Goal: Register for event/course

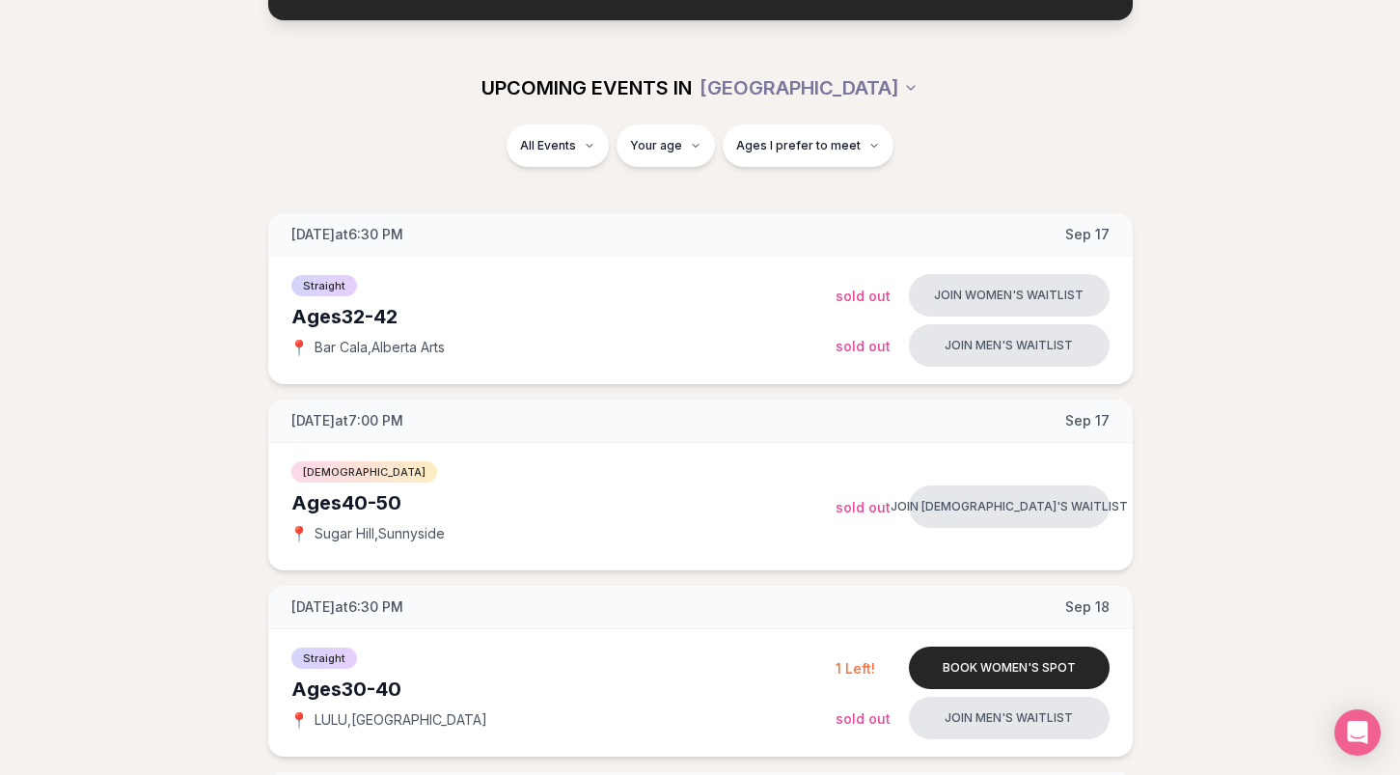
scroll to position [191, 0]
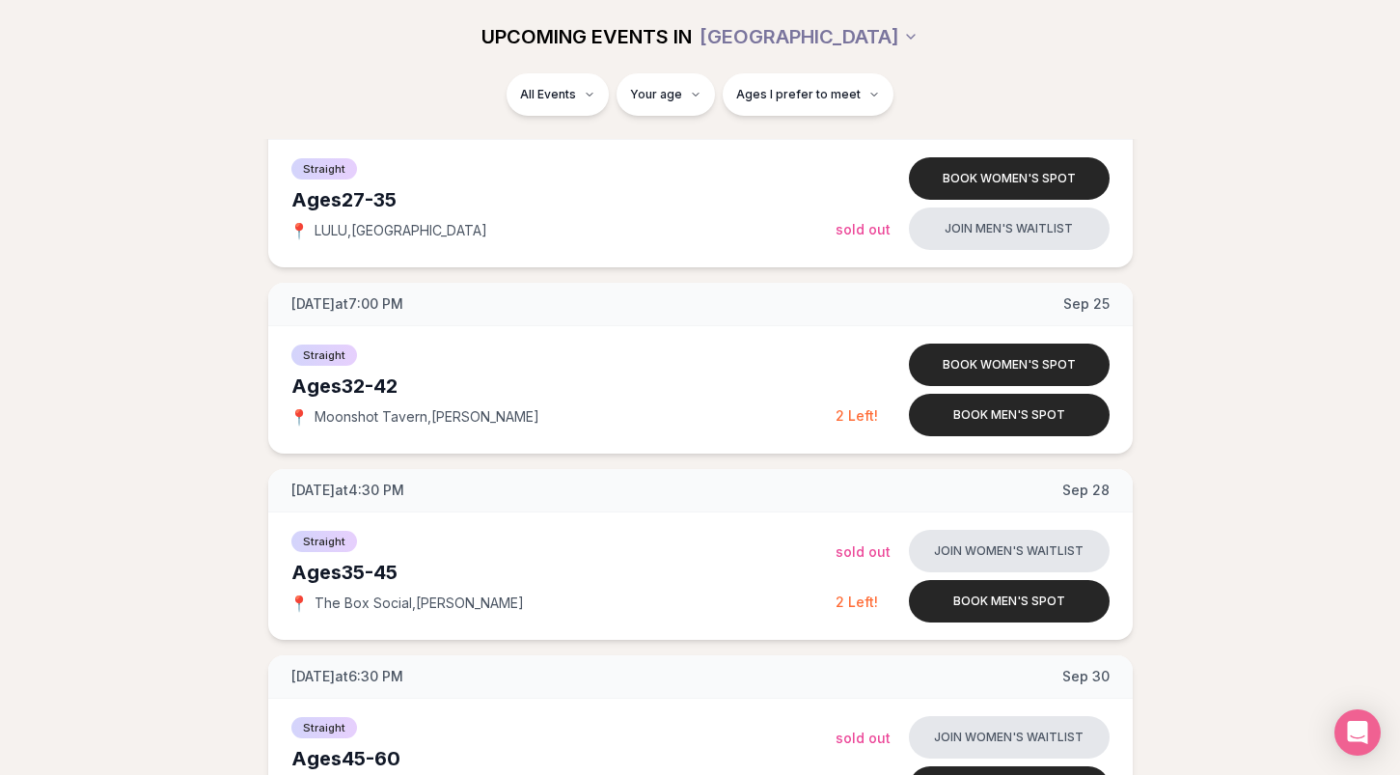
scroll to position [2488, 0]
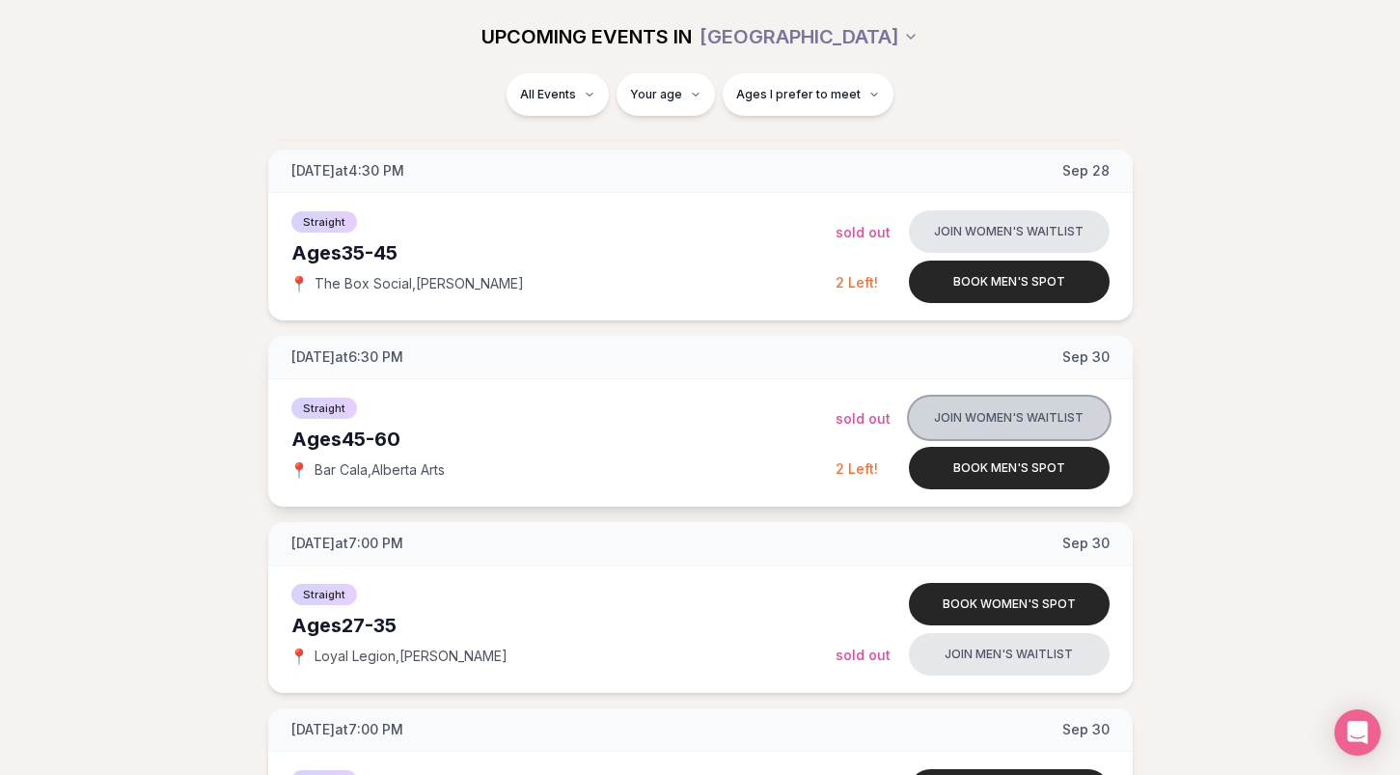
click at [1014, 414] on button "Join women's waitlist" at bounding box center [1009, 417] width 201 height 42
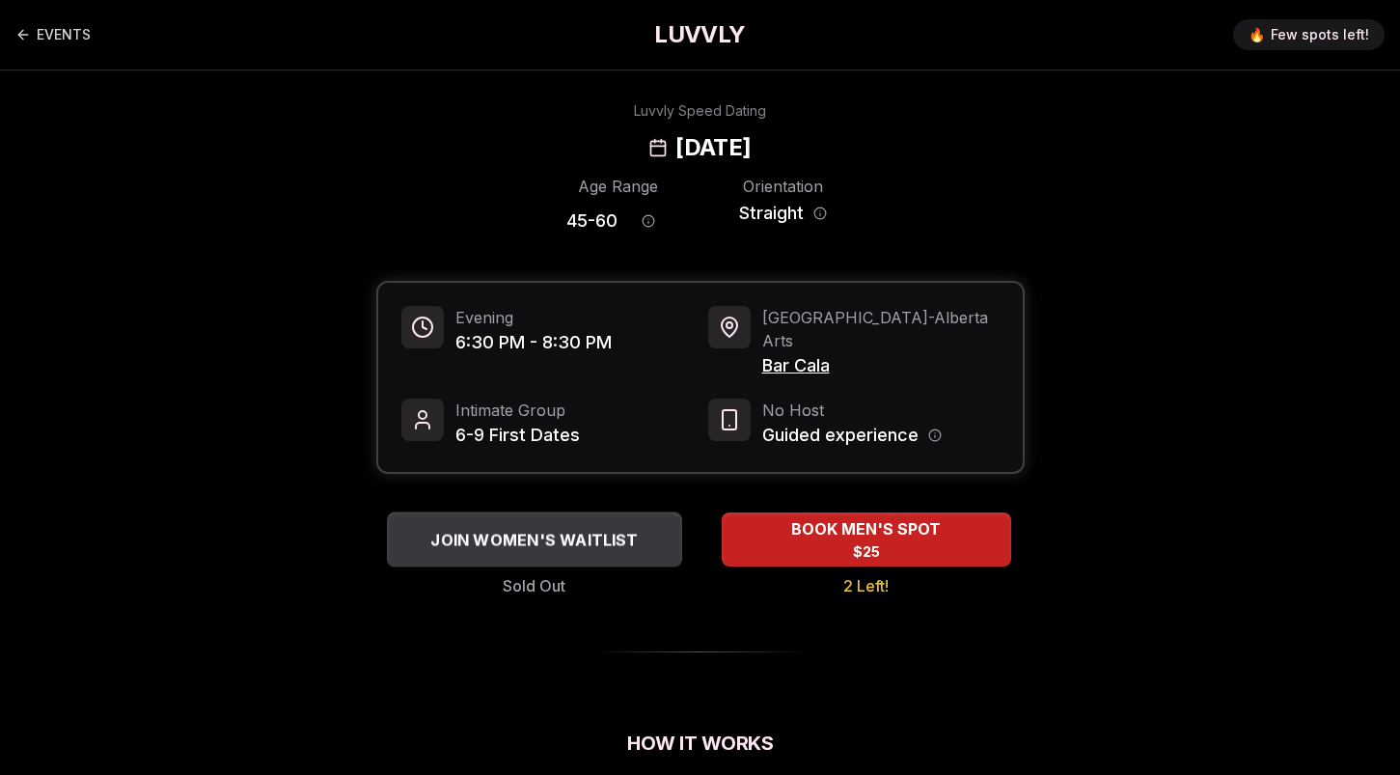
click at [520, 528] on span "JOIN WOMEN'S WAITLIST" at bounding box center [533, 539] width 215 height 23
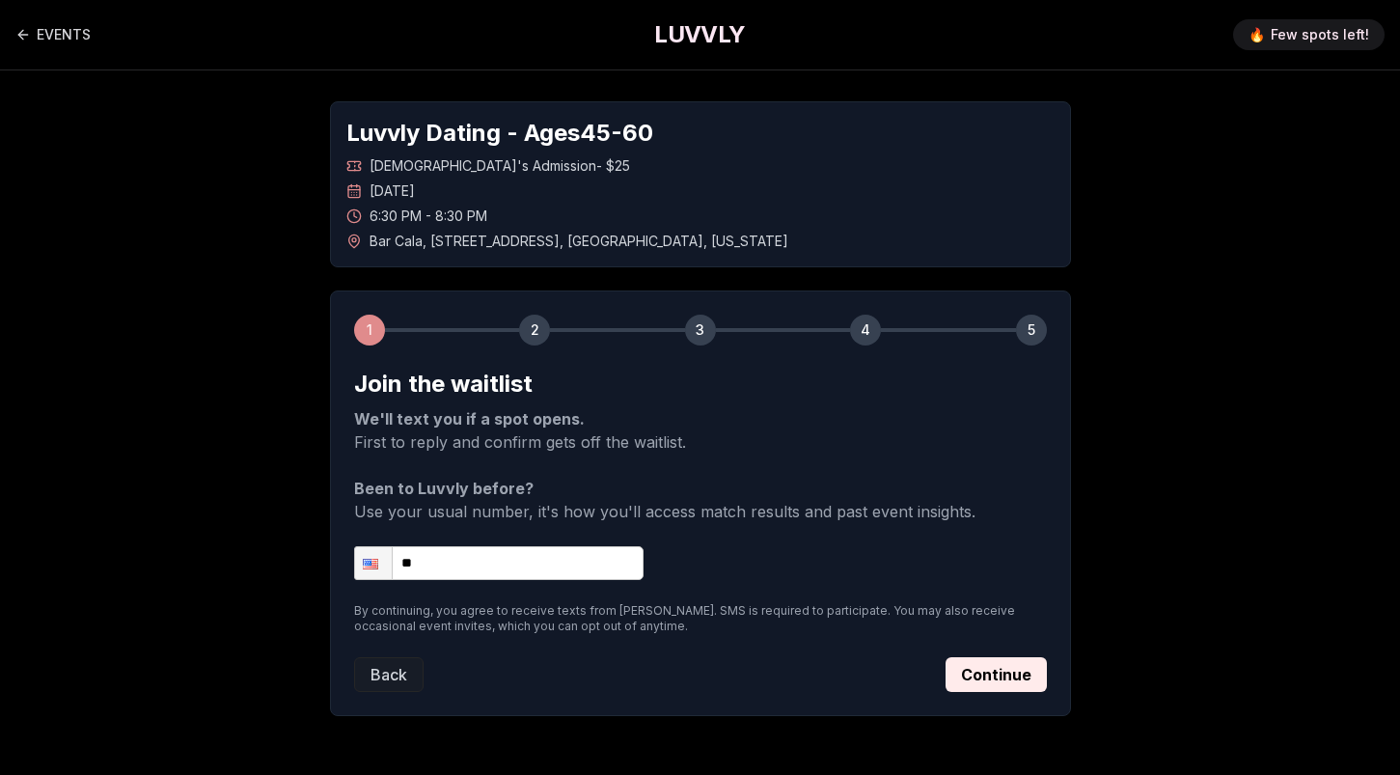
click at [480, 559] on input "**" at bounding box center [498, 563] width 289 height 34
type input "**********"
click at [1007, 671] on button "Continue" at bounding box center [995, 674] width 101 height 35
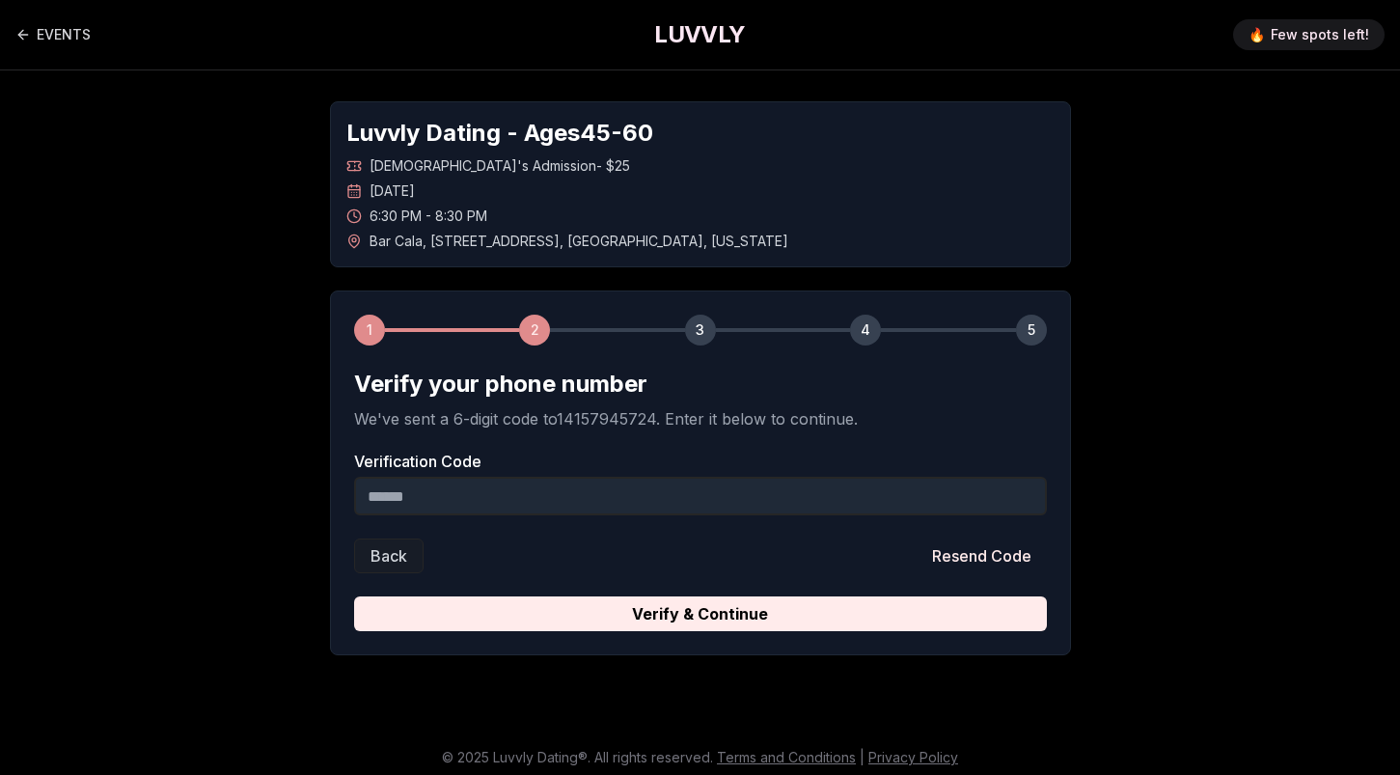
click at [863, 631] on div "1 2 3 4 5 Verify your phone number We've sent a 6-digit code to 14157945724 . E…" at bounding box center [700, 472] width 741 height 365
click at [489, 502] on input "Verification Code" at bounding box center [700, 496] width 693 height 39
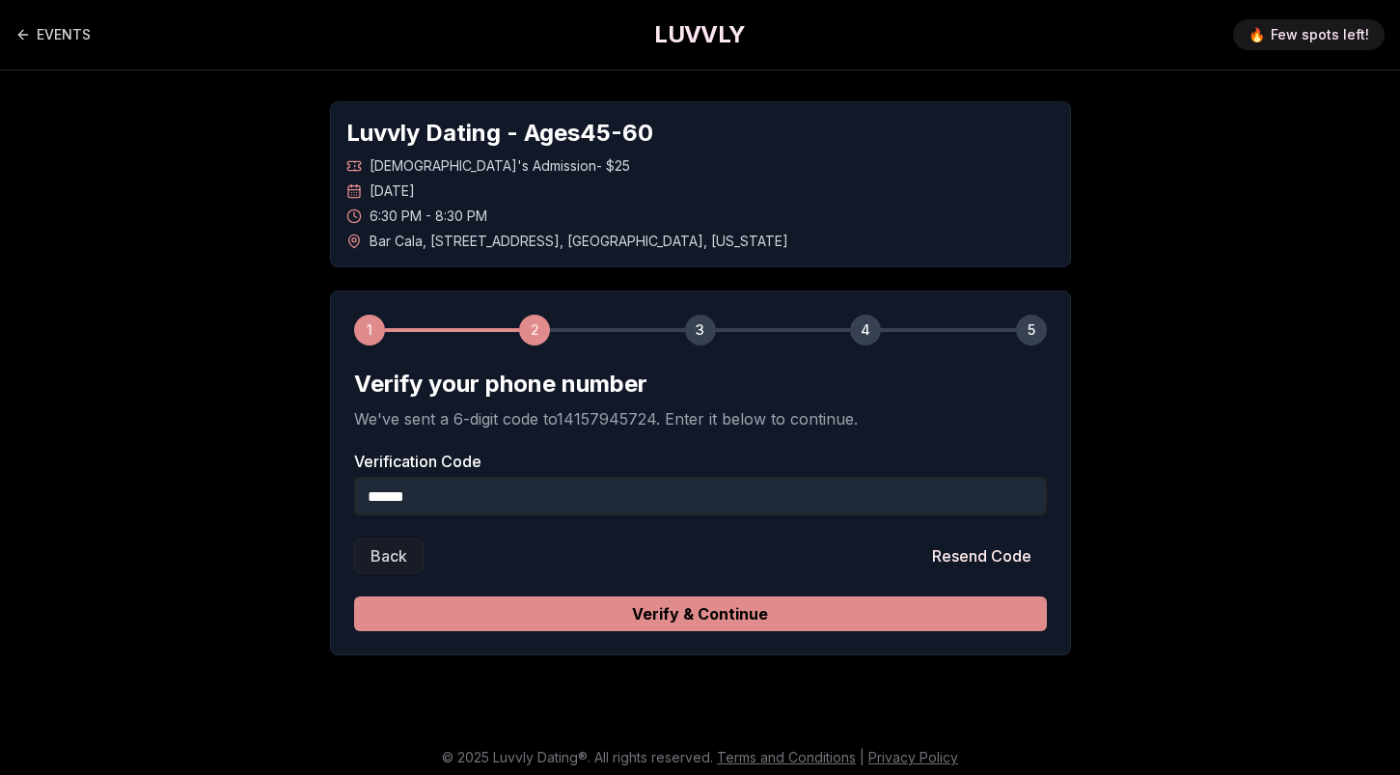
type input "******"
click at [691, 622] on button "Verify & Continue" at bounding box center [700, 613] width 693 height 35
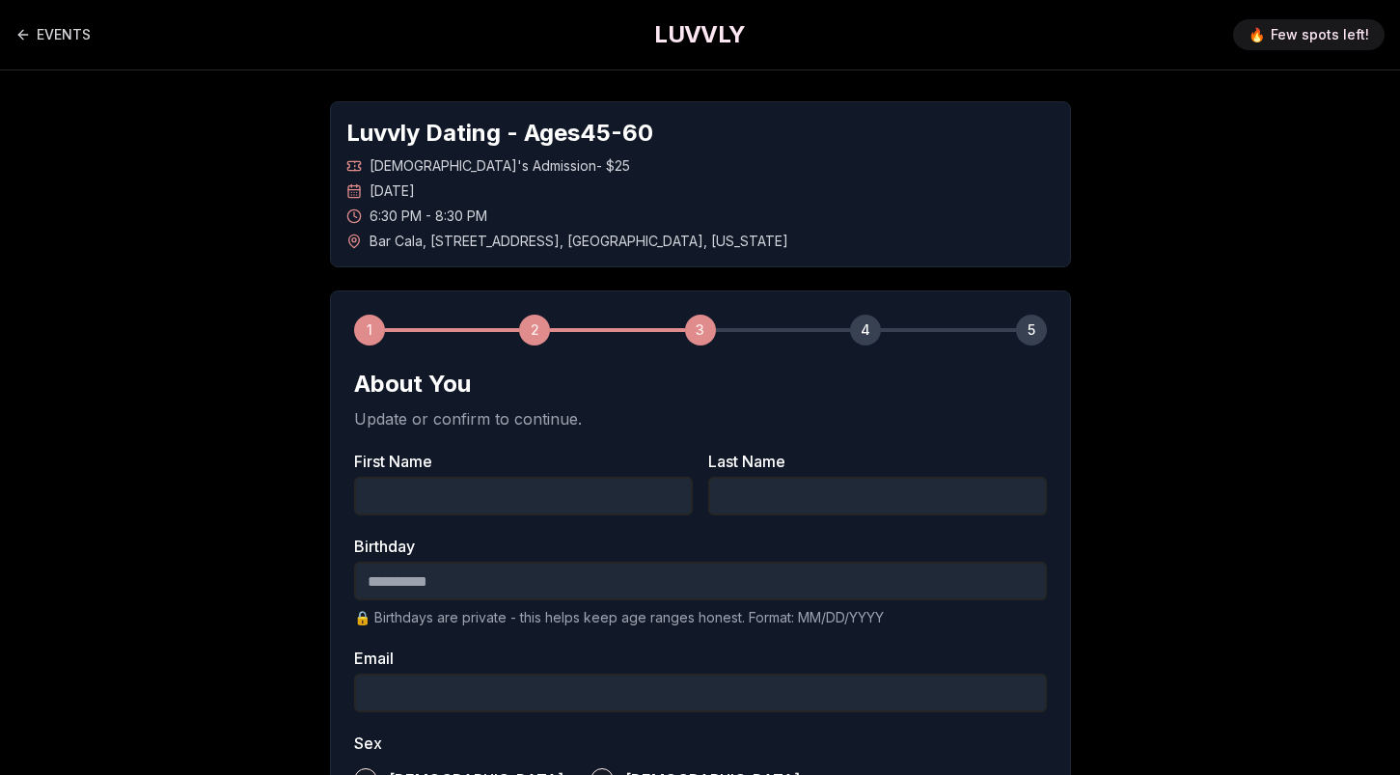
click at [354, 477] on div at bounding box center [354, 477] width 0 height 0
type input "******"
type input "*******"
type input "**********"
click at [486, 583] on input "Birthday" at bounding box center [700, 580] width 693 height 39
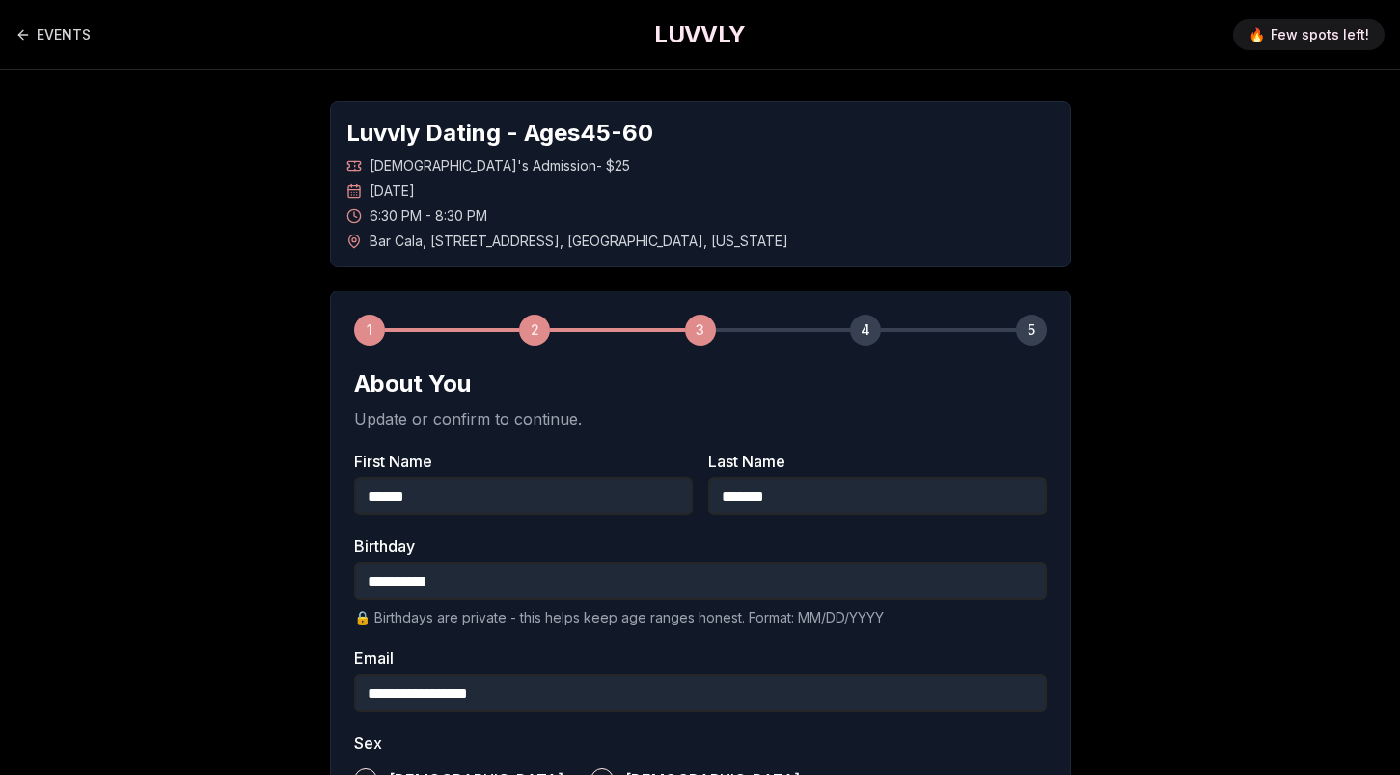
type input "**********"
click at [211, 598] on div "**********" at bounding box center [700, 713] width 1350 height 1287
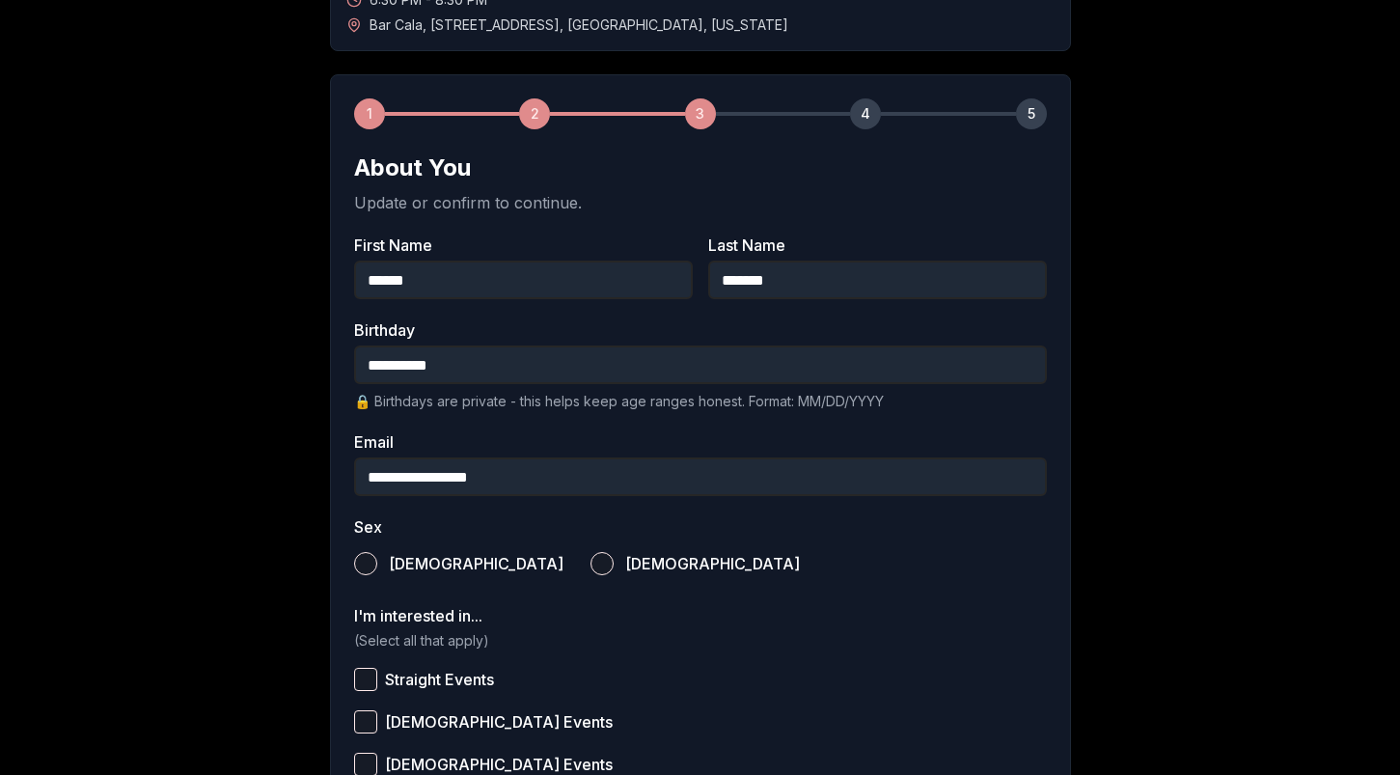
scroll to position [218, 0]
click at [590, 556] on button "Female" at bounding box center [601, 561] width 23 height 23
click at [366, 676] on button "Straight Events" at bounding box center [365, 677] width 23 height 23
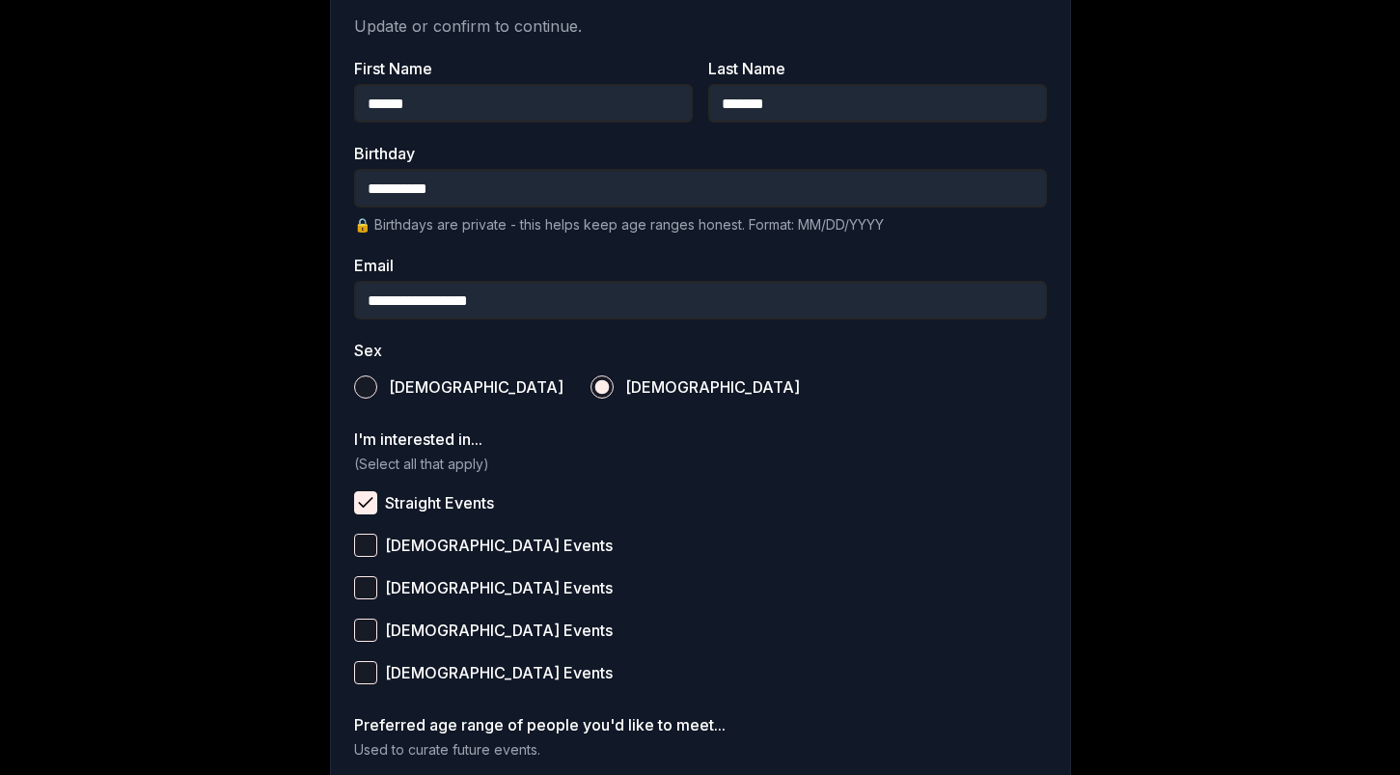
scroll to position [515, 0]
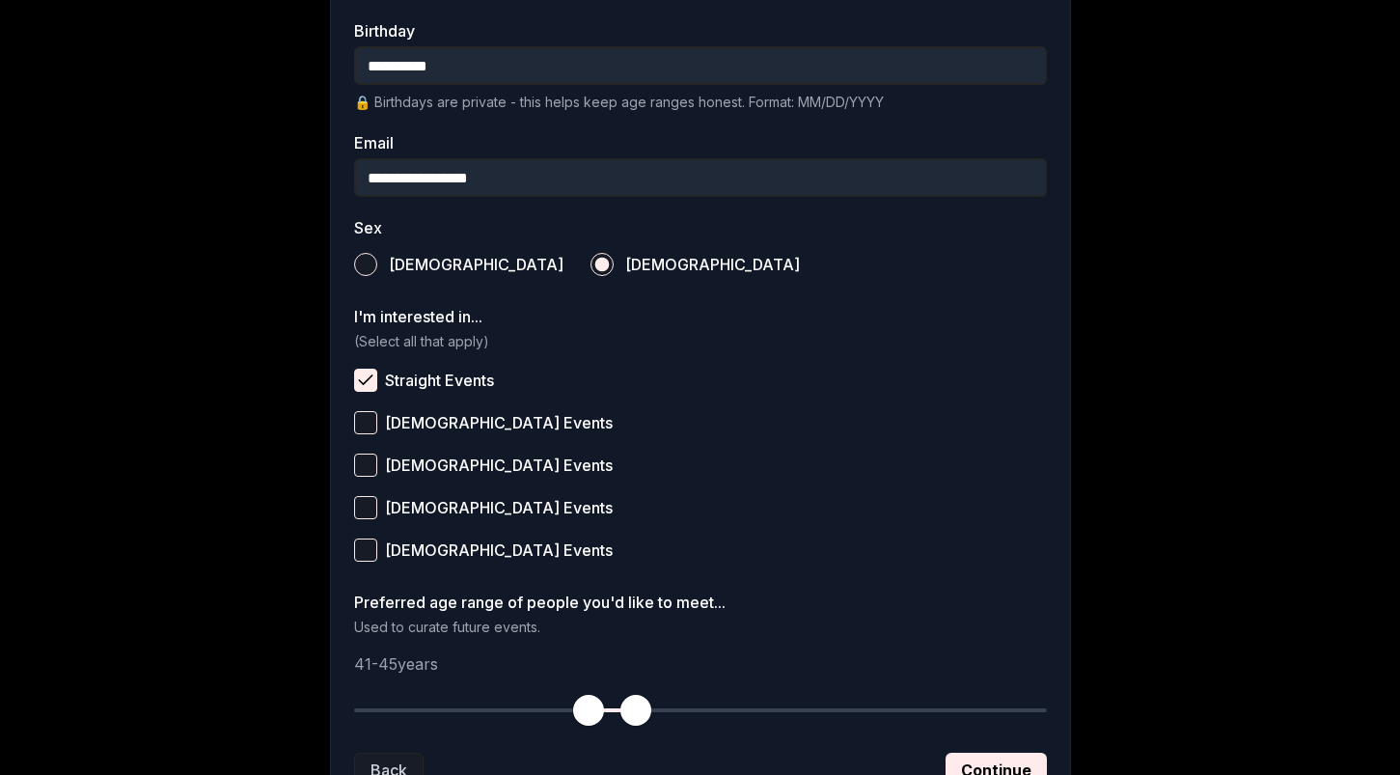
drag, startPoint x: 360, startPoint y: 707, endPoint x: 586, endPoint y: 723, distance: 226.3
click at [586, 723] on span "button" at bounding box center [588, 710] width 31 height 31
drag, startPoint x: 635, startPoint y: 707, endPoint x: 810, endPoint y: 713, distance: 175.7
click at [810, 713] on span "button" at bounding box center [811, 710] width 31 height 31
drag, startPoint x: 578, startPoint y: 710, endPoint x: 638, endPoint y: 711, distance: 59.8
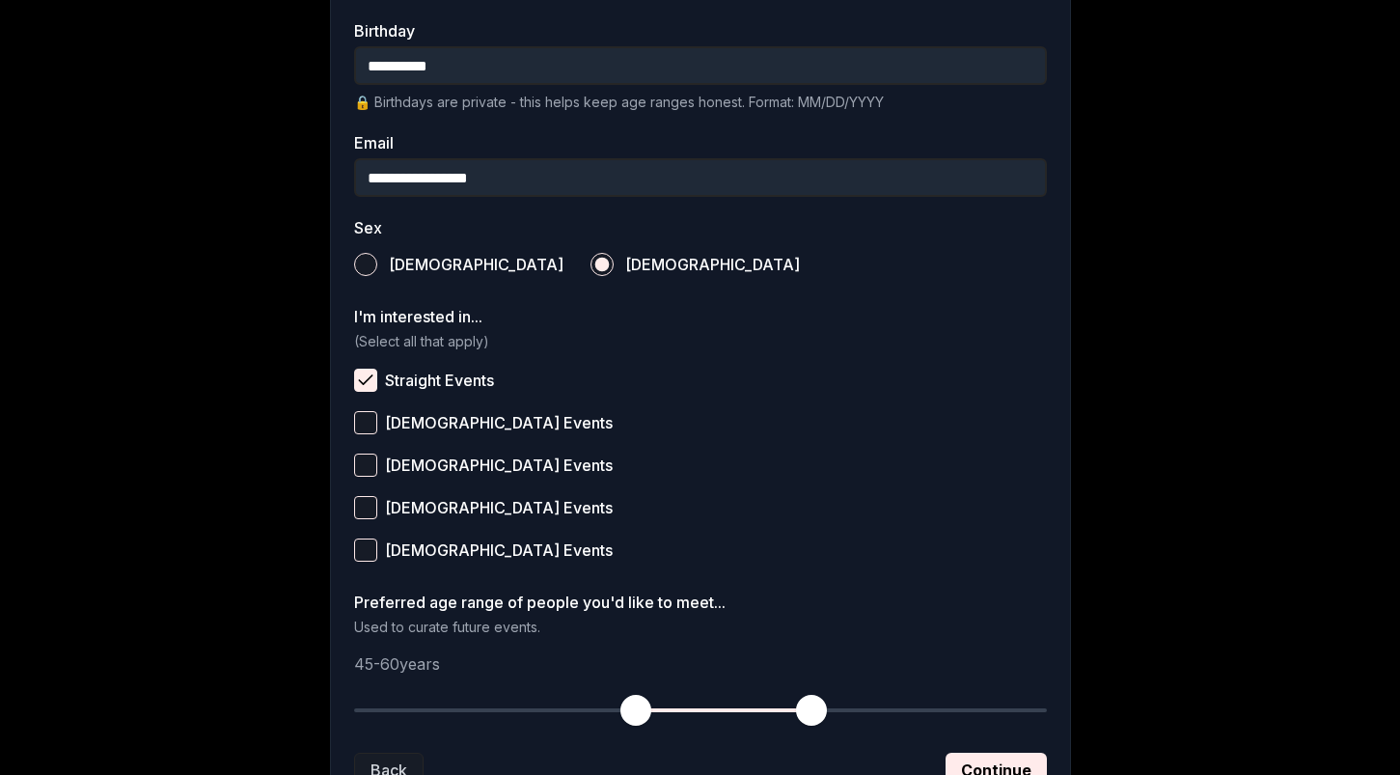
click at [638, 711] on span "button" at bounding box center [635, 710] width 31 height 31
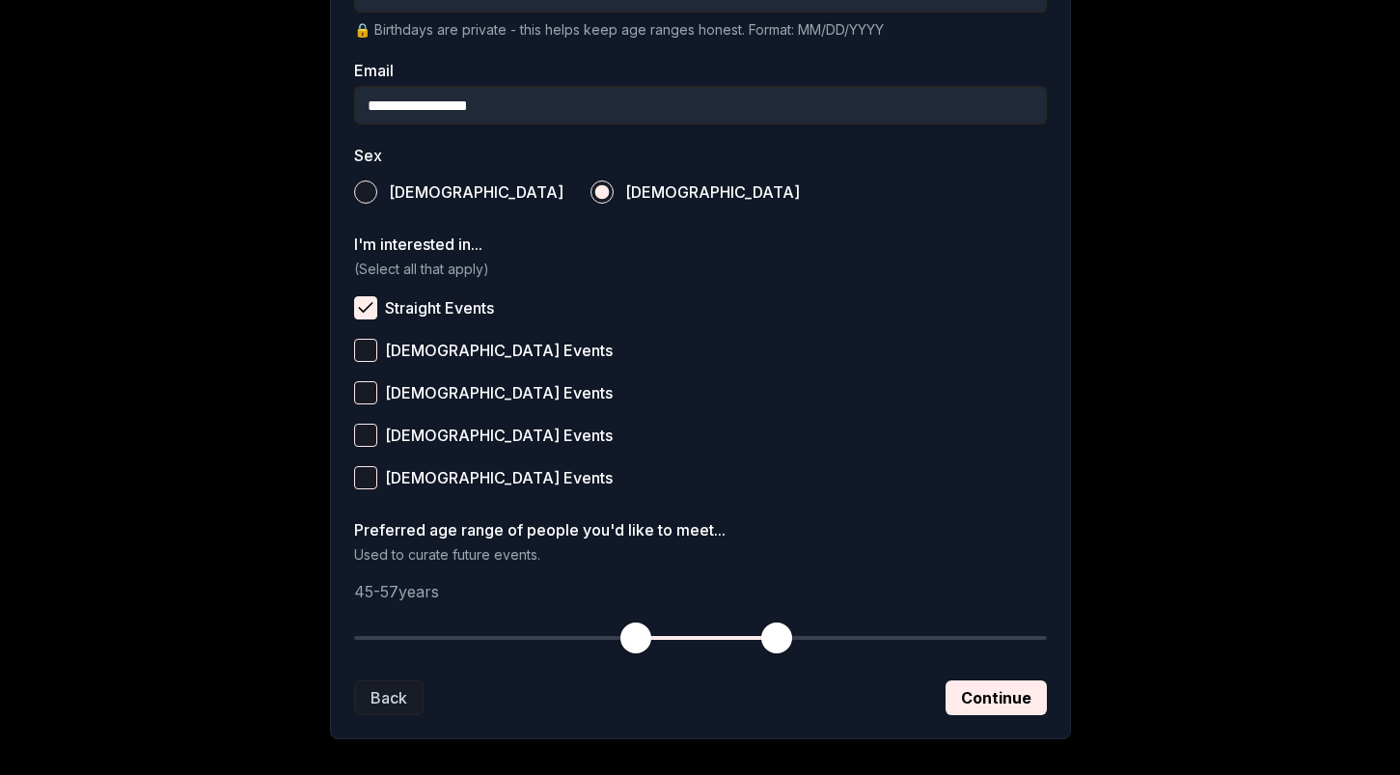
drag, startPoint x: 816, startPoint y: 635, endPoint x: 779, endPoint y: 635, distance: 36.7
click at [779, 635] on span "button" at bounding box center [776, 637] width 31 height 31
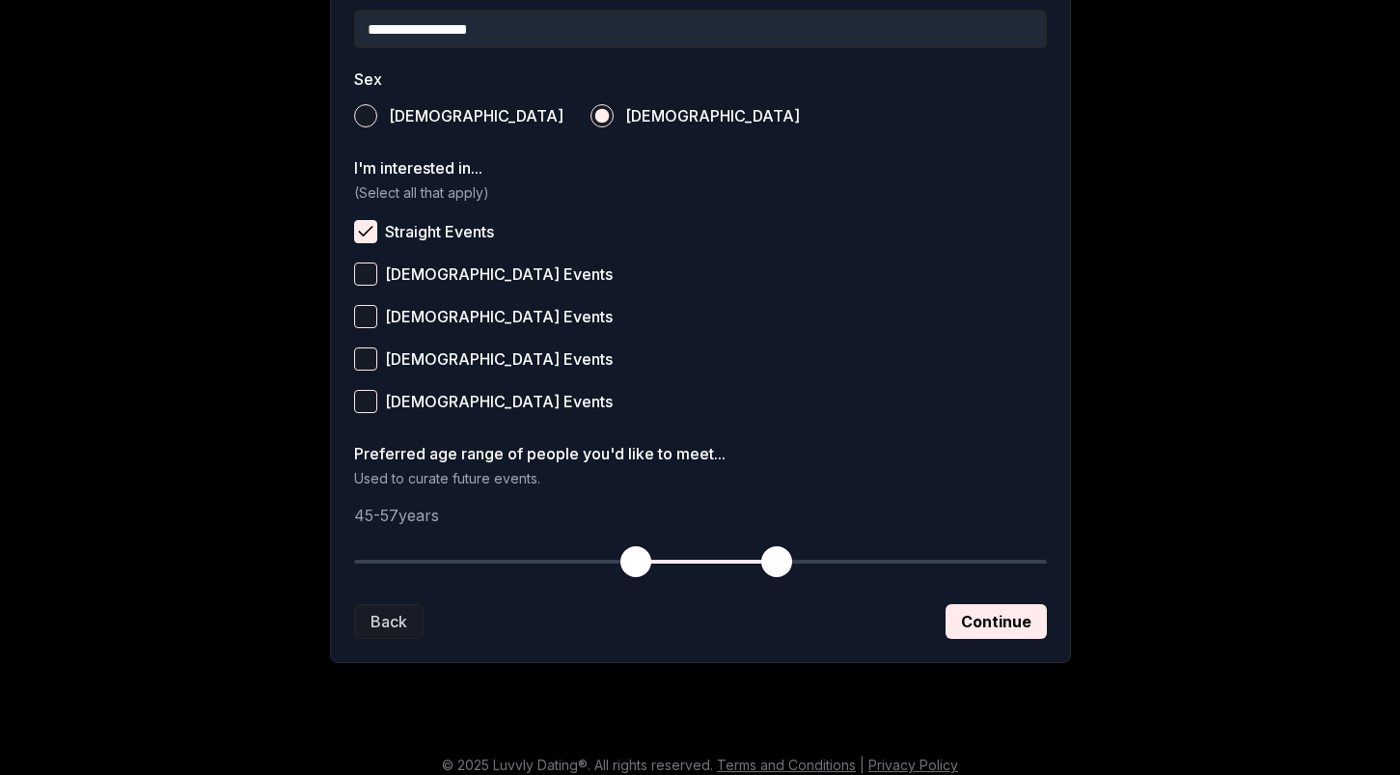
scroll to position [679, 0]
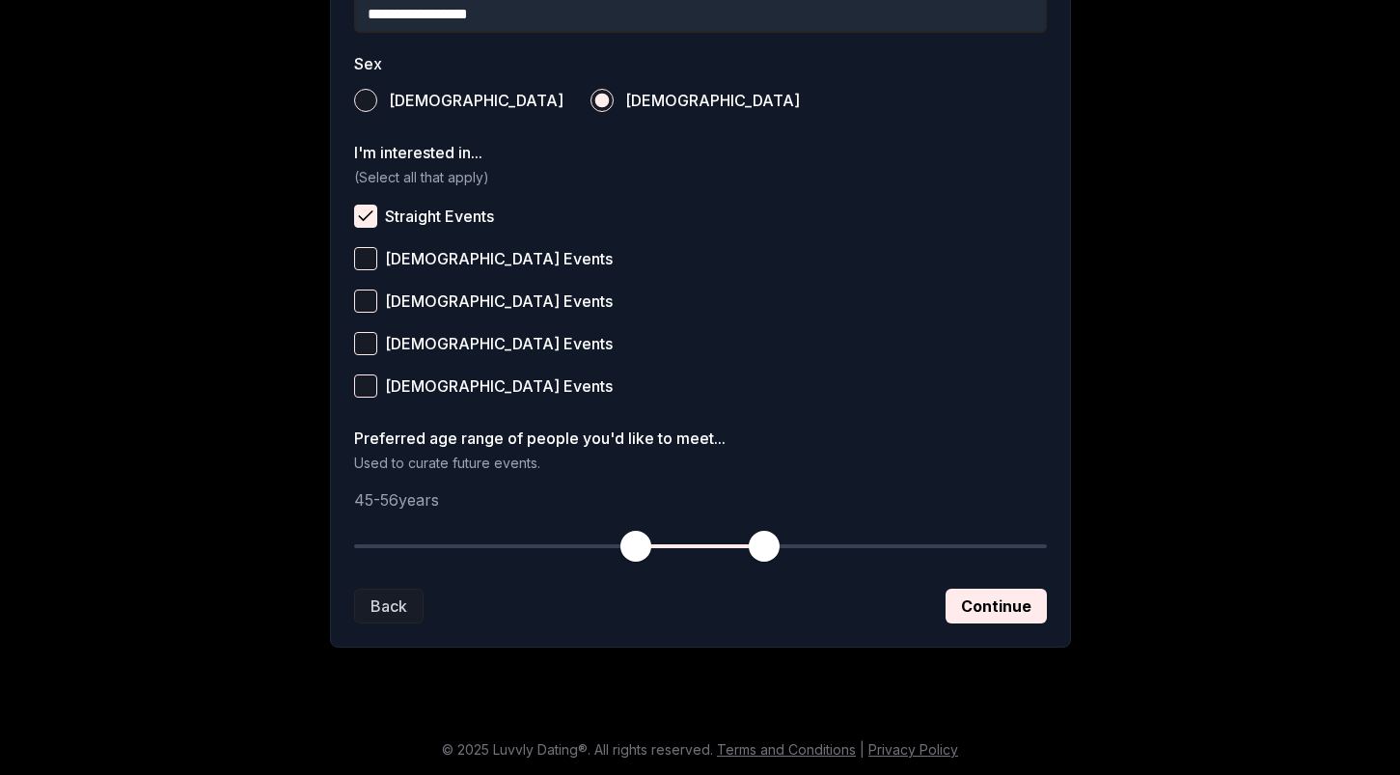
click at [768, 539] on span "button" at bounding box center [764, 546] width 31 height 31
click at [774, 539] on span "button" at bounding box center [776, 546] width 31 height 31
click at [1010, 603] on button "Continue" at bounding box center [995, 605] width 101 height 35
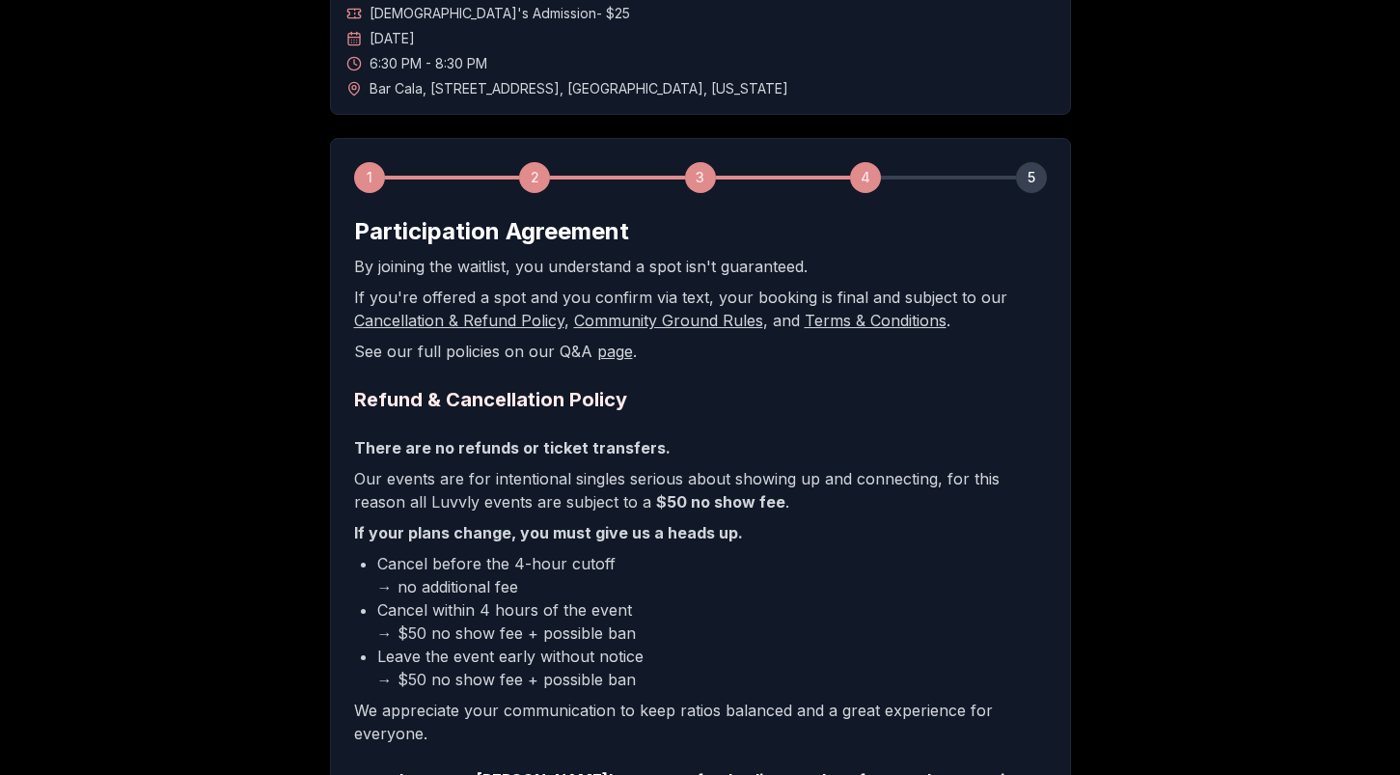
scroll to position [319, 0]
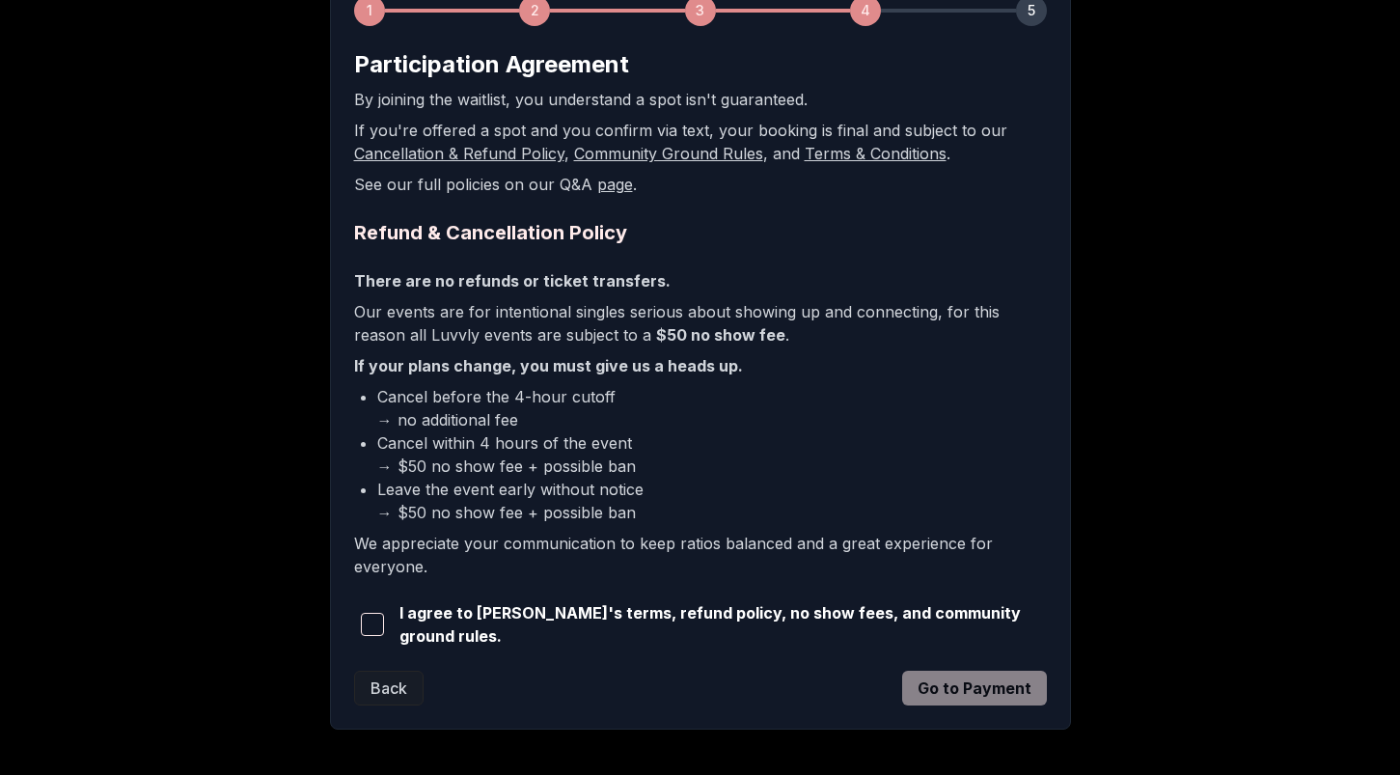
click at [373, 614] on span "button" at bounding box center [372, 624] width 23 height 23
click at [981, 681] on button "Go to Payment" at bounding box center [974, 687] width 145 height 35
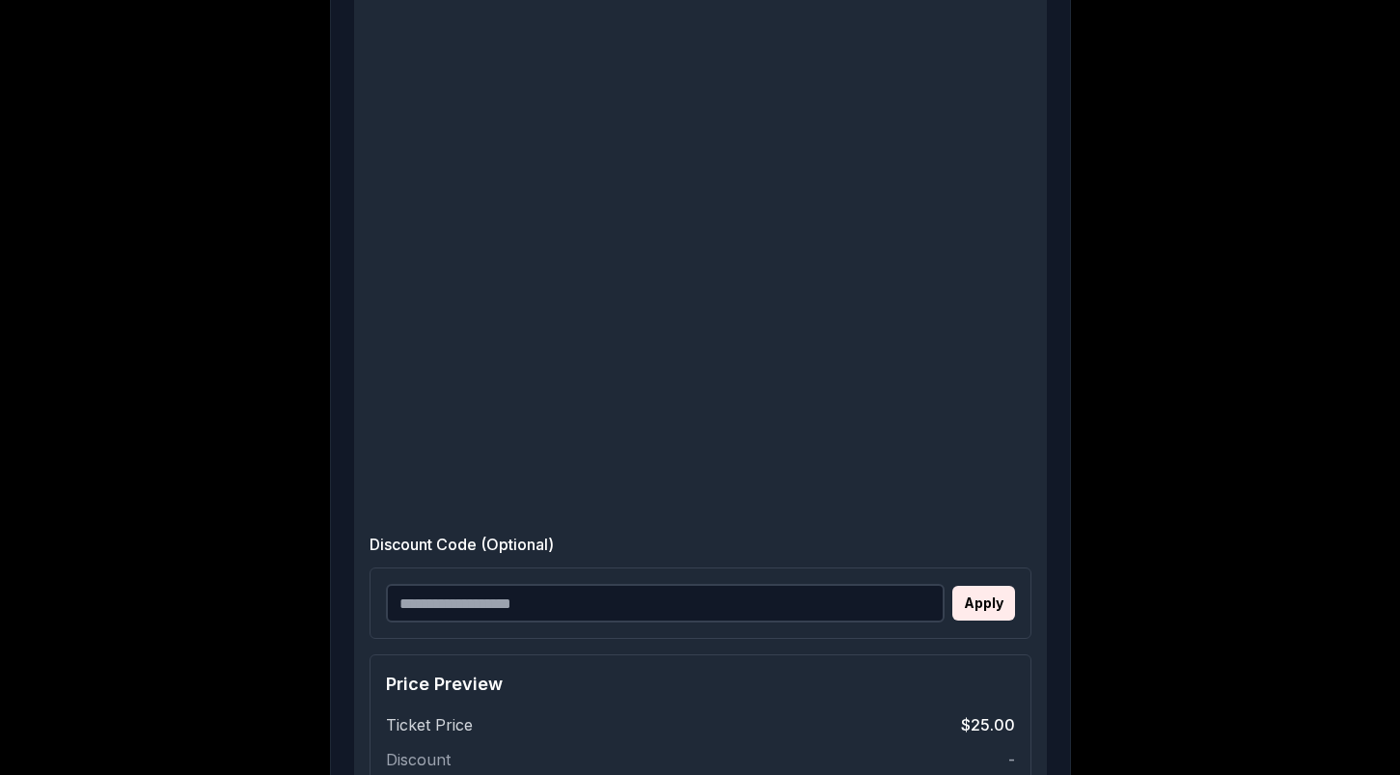
scroll to position [940, 0]
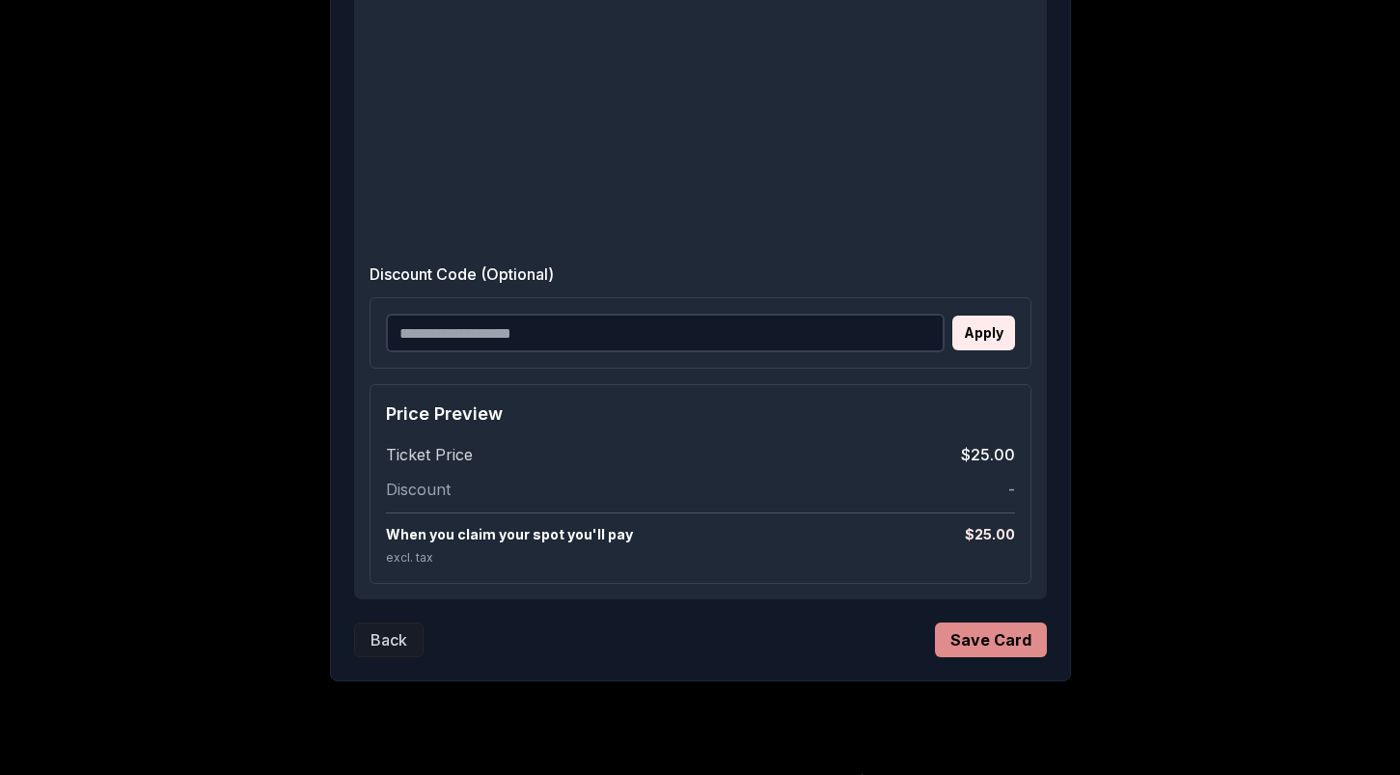
click at [976, 632] on button "Save Card" at bounding box center [991, 639] width 112 height 35
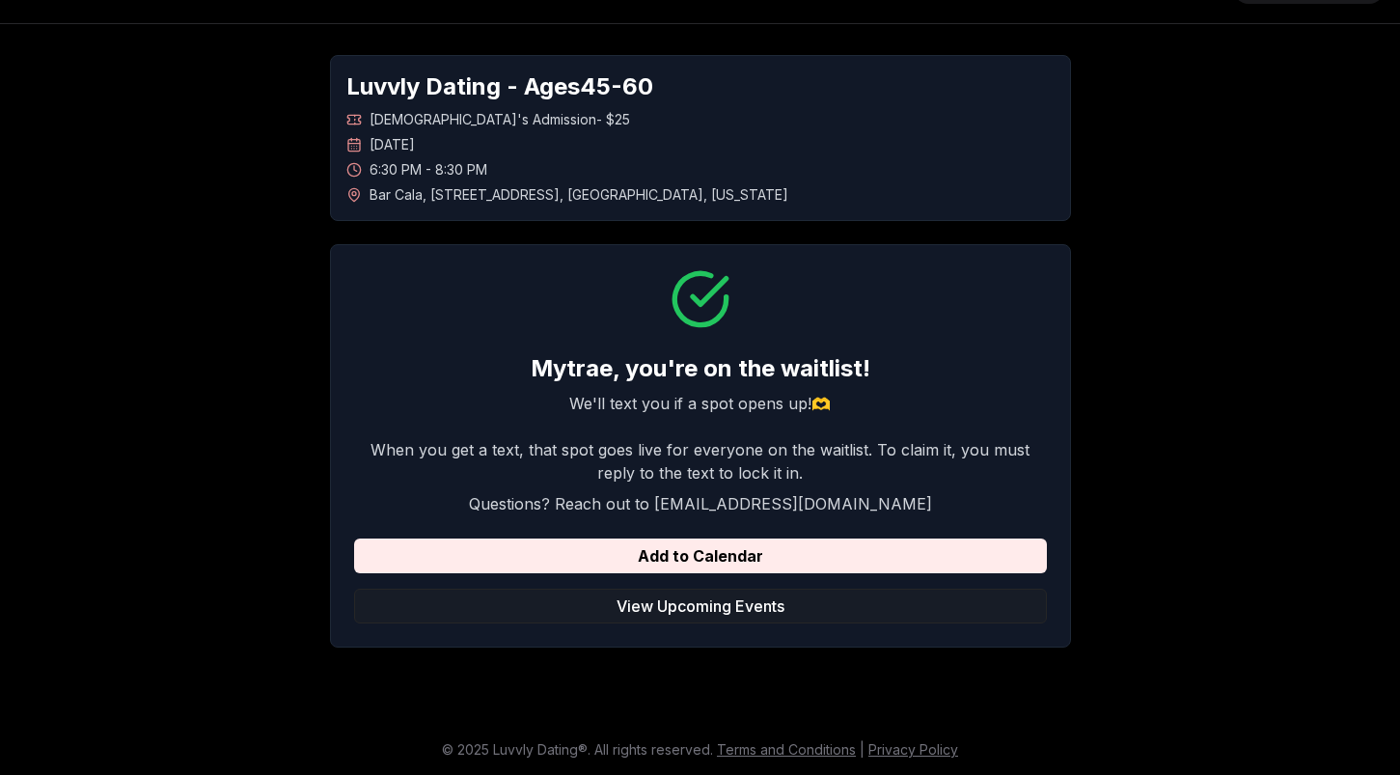
scroll to position [237, 0]
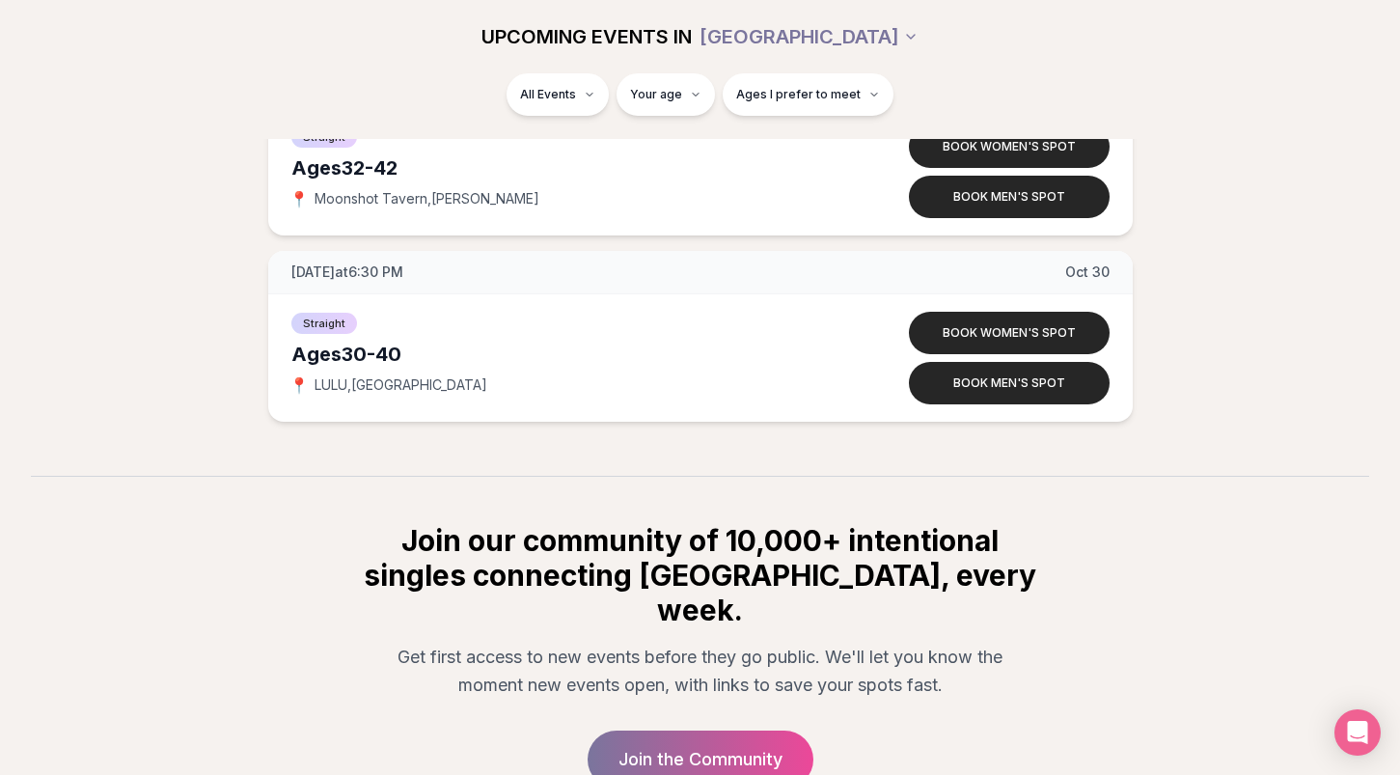
scroll to position [9236, 0]
